Goal: Transaction & Acquisition: Subscribe to service/newsletter

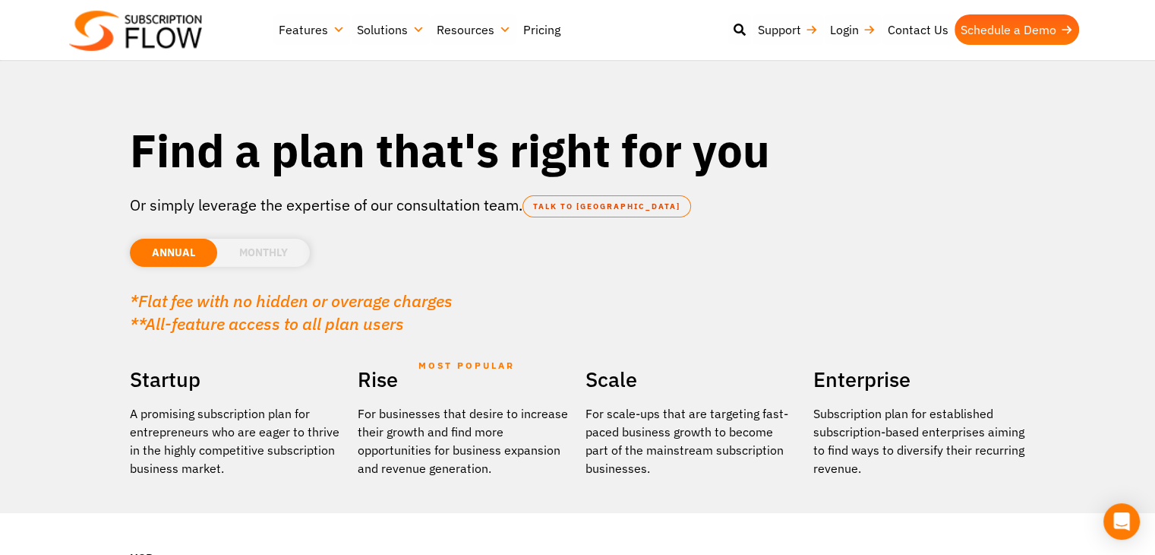
click at [272, 274] on div "*Flat fee with no hidden or overage charges **All-feature access to all plan us…" at bounding box center [578, 304] width 896 height 61
click at [278, 257] on li "MONTHLY" at bounding box center [263, 253] width 93 height 28
